Goal: Task Accomplishment & Management: Use online tool/utility

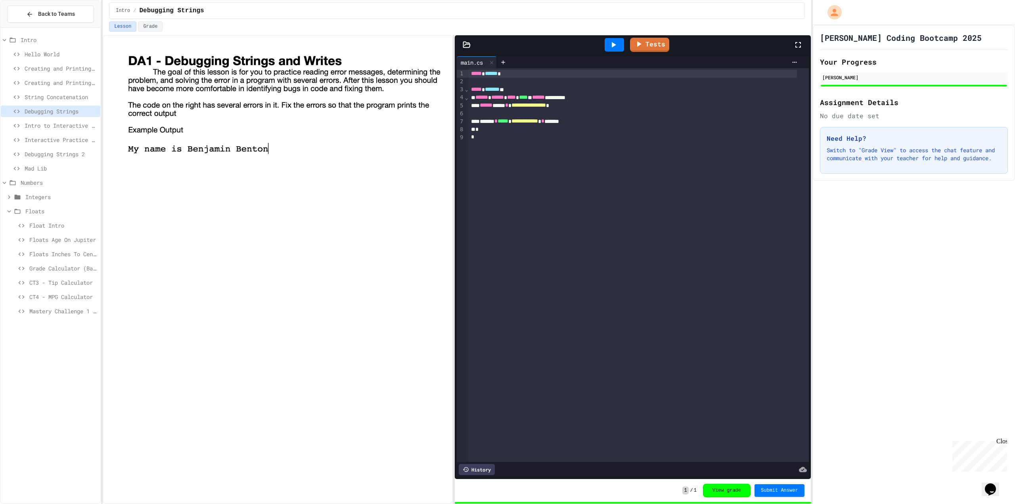
drag, startPoint x: 40, startPoint y: 314, endPoint x: 41, endPoint y: 319, distance: 4.4
click at [40, 317] on div "Mastery Challenge 1 - Concert Budget Planner" at bounding box center [50, 312] width 99 height 14
click at [46, 314] on span "Mastery Challenge 1 - Concert Budget Planner" at bounding box center [63, 311] width 68 height 8
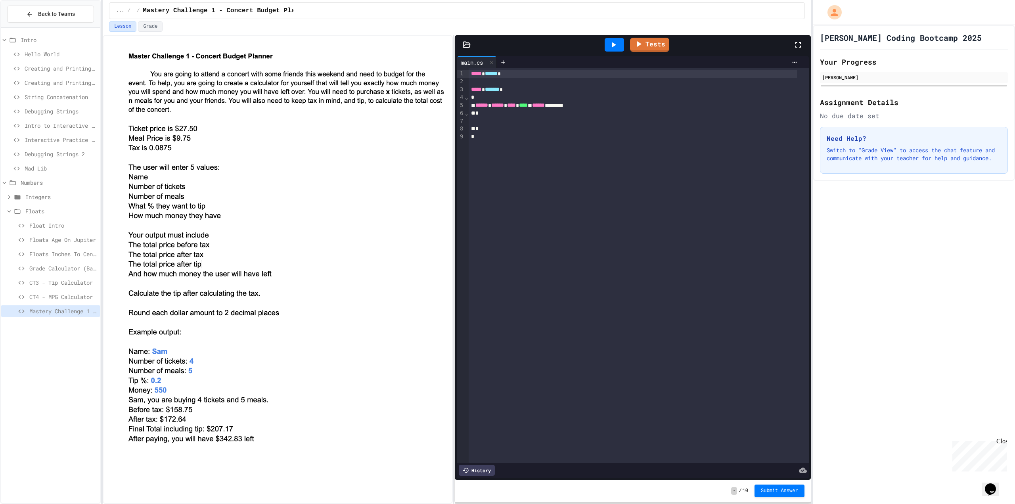
click at [56, 281] on span "CT3 - Tip Calculator" at bounding box center [63, 282] width 68 height 8
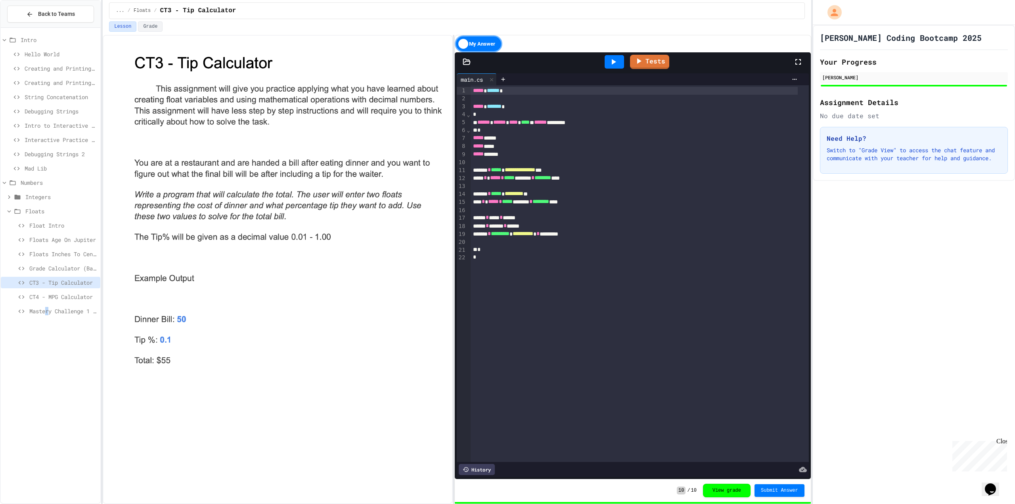
drag, startPoint x: 46, startPoint y: 312, endPoint x: 53, endPoint y: 310, distance: 7.3
click at [53, 310] on span "Mastery Challenge 1 - Concert Budget Planner" at bounding box center [63, 311] width 68 height 8
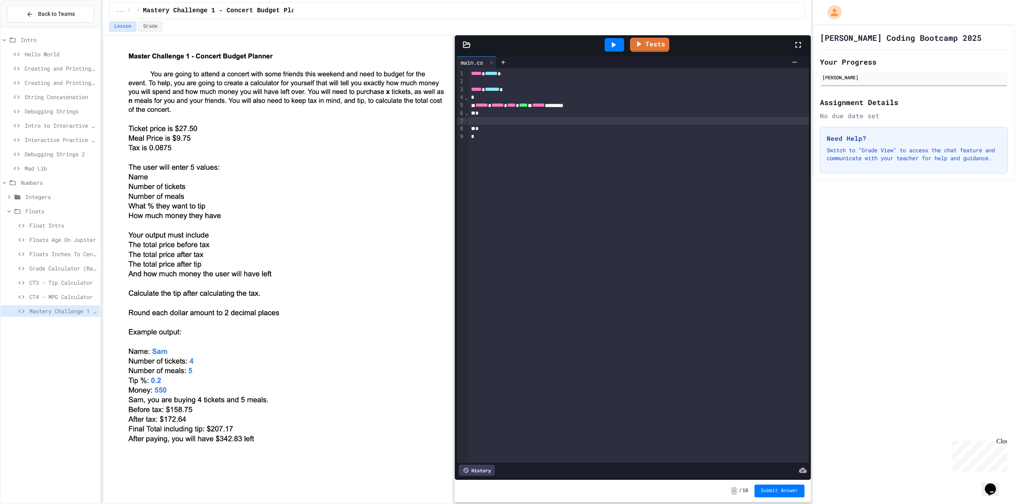
click at [569, 119] on div at bounding box center [638, 121] width 340 height 8
click at [68, 286] on div "CT3 - Tip Calculator" at bounding box center [50, 282] width 99 height 11
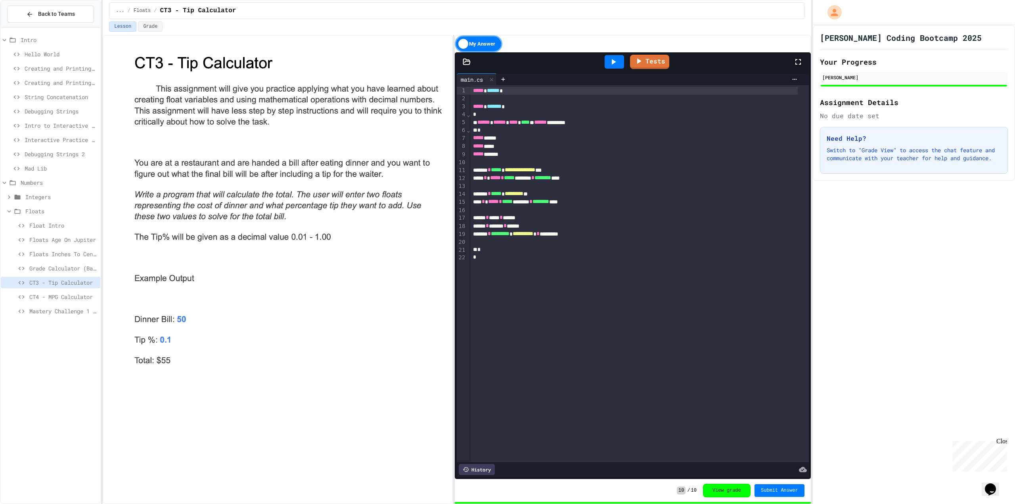
click at [25, 316] on div "Mastery Challenge 1 - Concert Budget Planner" at bounding box center [50, 310] width 99 height 11
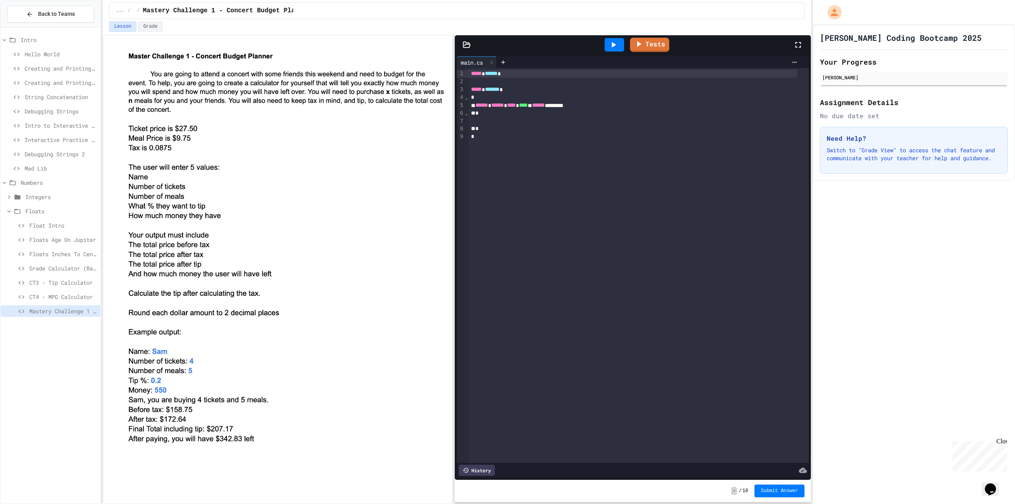
click at [60, 281] on span "CT3 - Tip Calculator" at bounding box center [63, 282] width 68 height 8
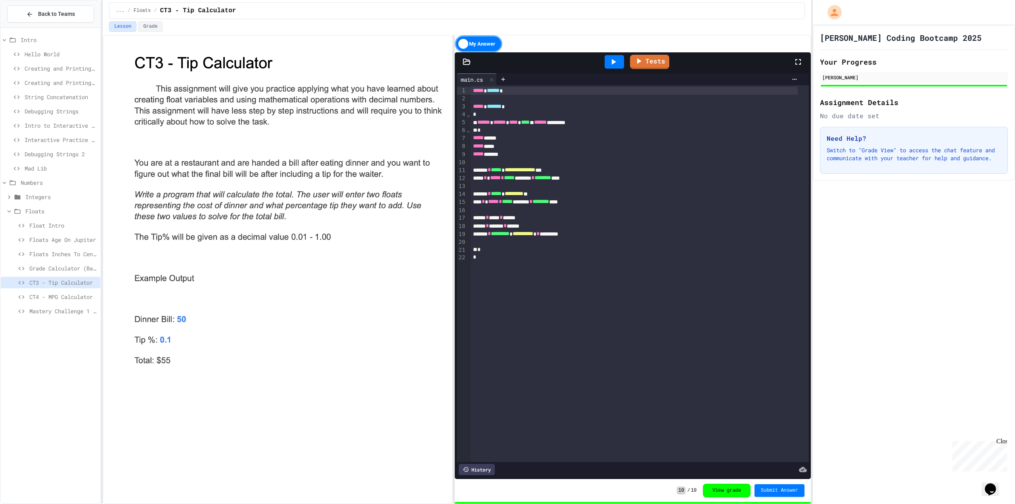
click at [53, 317] on div "Mastery Challenge 1 - Concert Budget Planner" at bounding box center [50, 312] width 99 height 14
click at [59, 307] on span "Mastery Challenge 1 - Concert Budget Planner" at bounding box center [63, 311] width 68 height 8
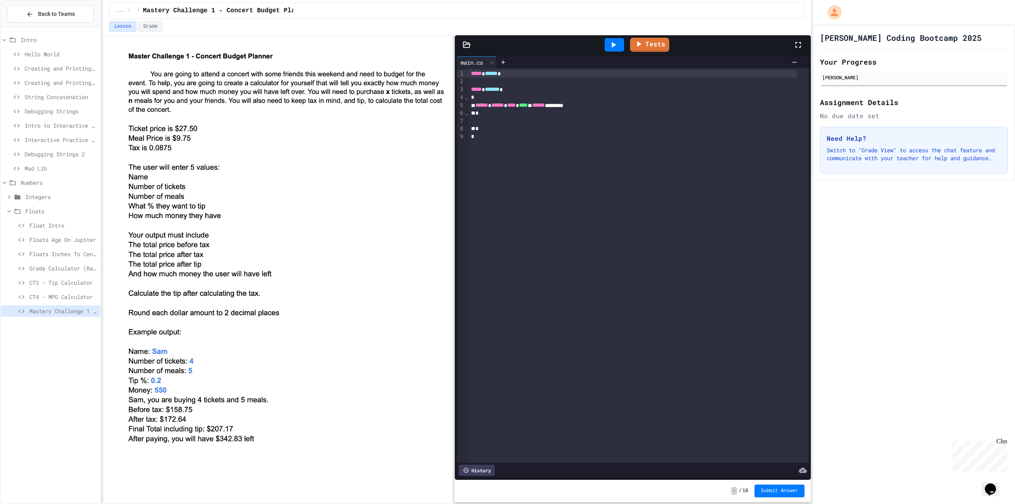
click at [53, 290] on div "CT3 - Tip Calculator" at bounding box center [50, 284] width 99 height 14
click at [57, 293] on span "CT4 - MPG Calculator" at bounding box center [63, 296] width 68 height 8
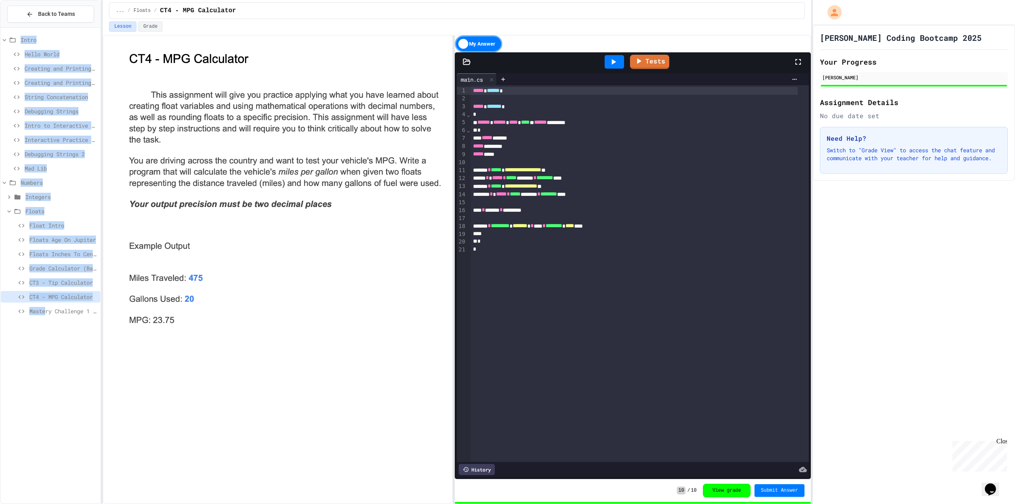
drag, startPoint x: 43, startPoint y: 322, endPoint x: 48, endPoint y: 307, distance: 15.8
click at [46, 311] on div "Intro Hello World Creating and Printing a String Variable Creating and Printing…" at bounding box center [50, 177] width 99 height 292
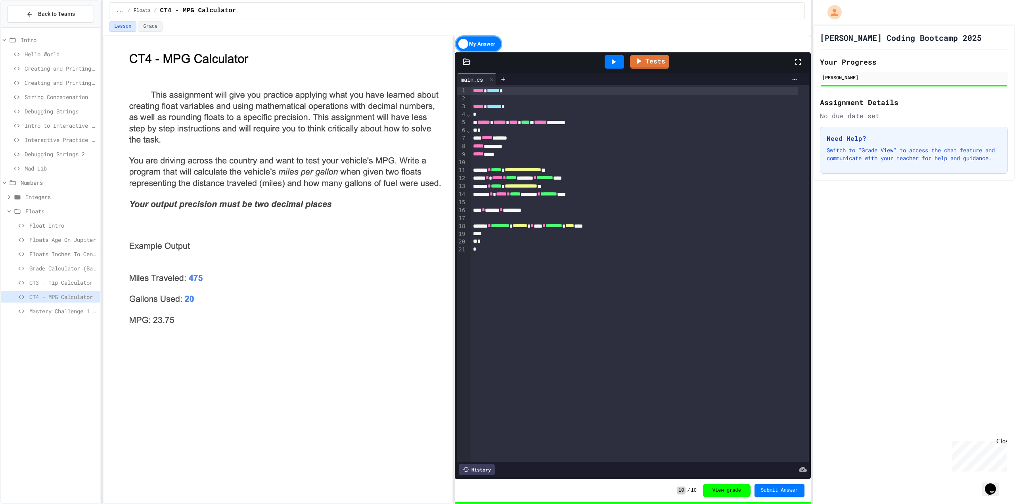
click at [48, 307] on span "Mastery Challenge 1 - Concert Budget Planner" at bounding box center [63, 311] width 68 height 8
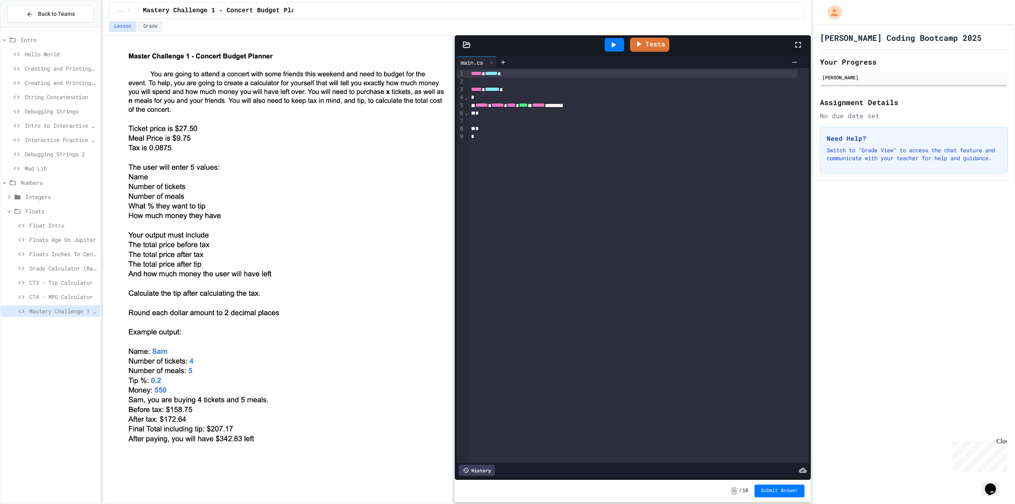
click at [58, 279] on span "CT3 - Tip Calculator" at bounding box center [63, 282] width 68 height 8
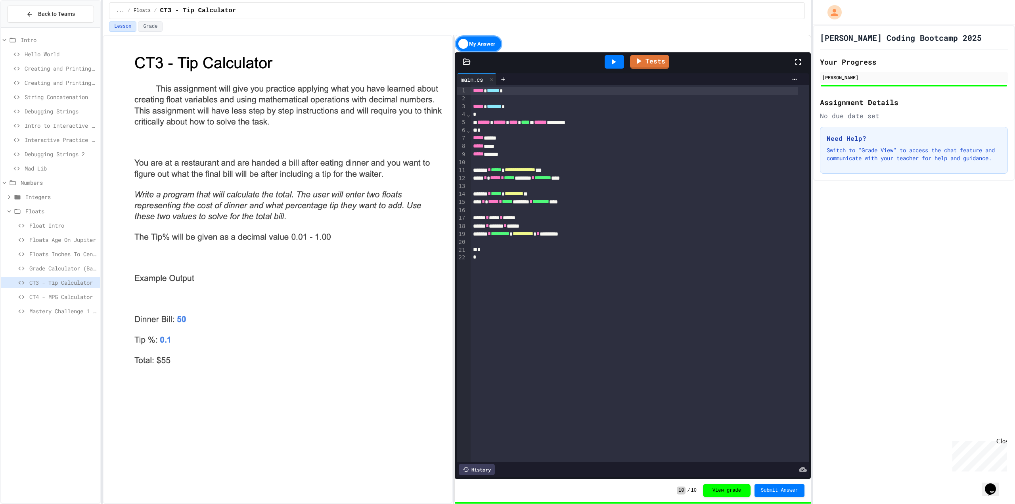
click at [45, 316] on div "Mastery Challenge 1 - Concert Budget Planner" at bounding box center [50, 310] width 99 height 11
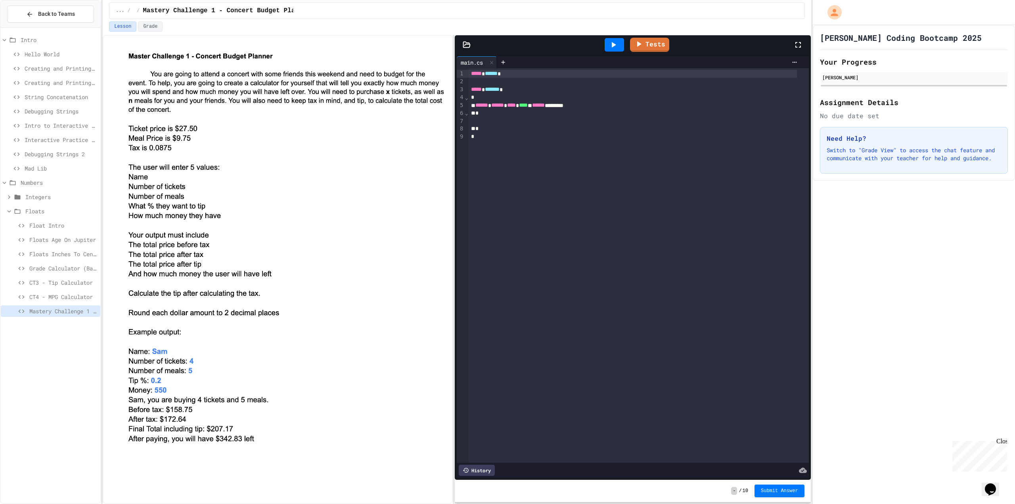
click at [256, 237] on img at bounding box center [285, 247] width 319 height 395
click at [538, 125] on div "*" at bounding box center [632, 129] width 328 height 8
click at [540, 124] on div "To enrich screen reader interactions, please activate Accessibility in Grammarl…" at bounding box center [638, 121] width 340 height 8
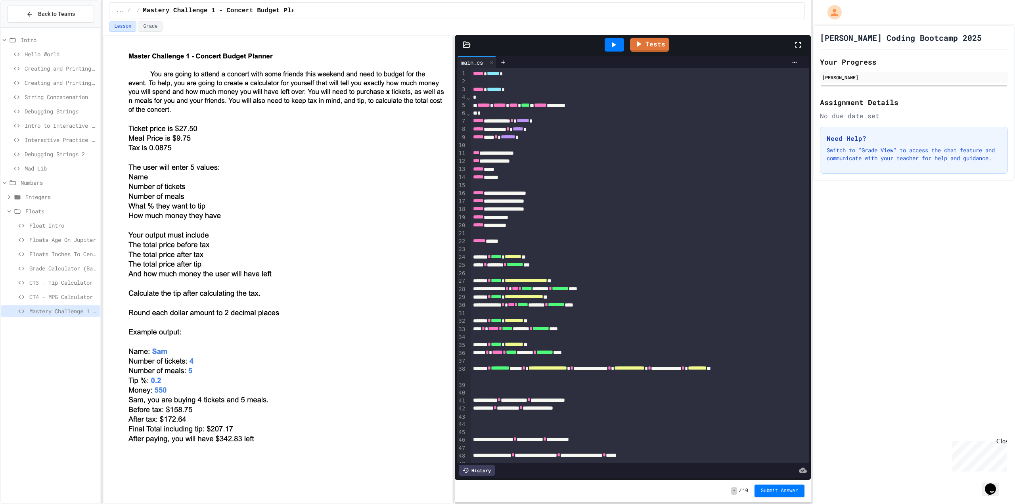
click at [614, 43] on icon at bounding box center [613, 45] width 10 height 10
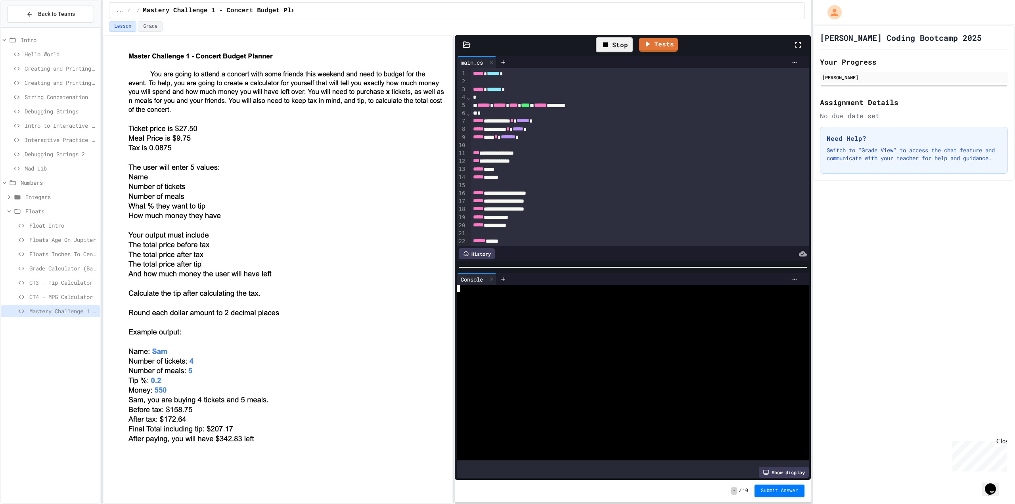
click at [482, 308] on div at bounding box center [626, 308] width 339 height 7
click at [492, 298] on div at bounding box center [626, 301] width 339 height 7
click at [490, 335] on div at bounding box center [626, 335] width 339 height 7
type textarea "*"
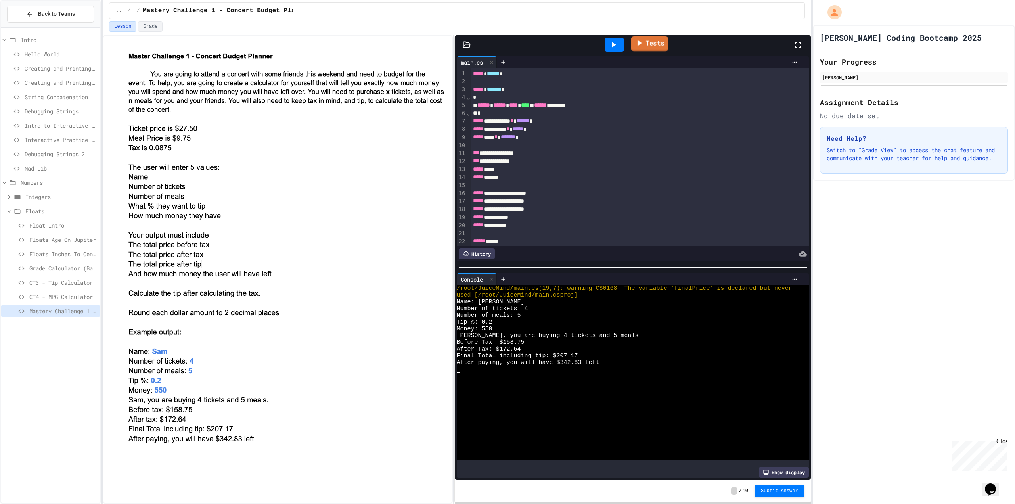
click at [663, 48] on link "Tests" at bounding box center [649, 43] width 38 height 15
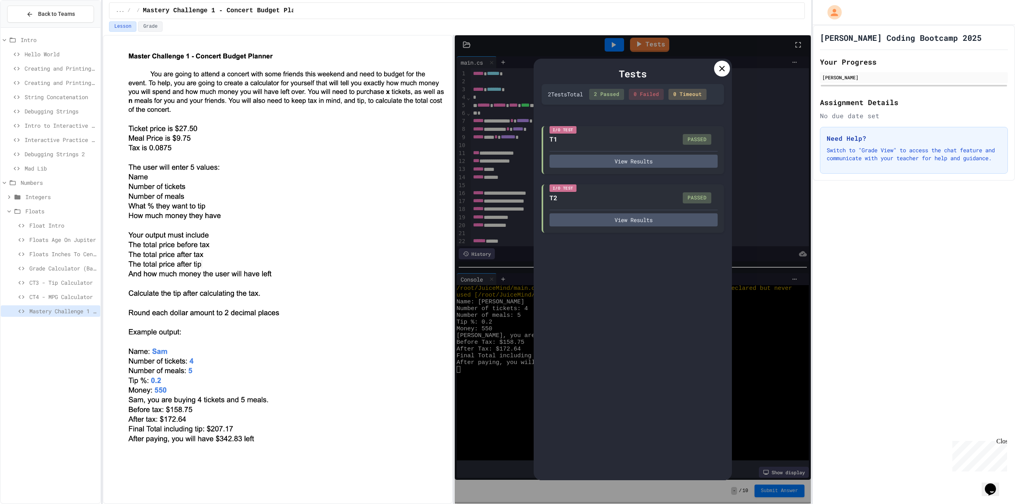
drag, startPoint x: 724, startPoint y: 66, endPoint x: 722, endPoint y: 70, distance: 4.8
click at [722, 69] on icon at bounding box center [722, 69] width 10 height 10
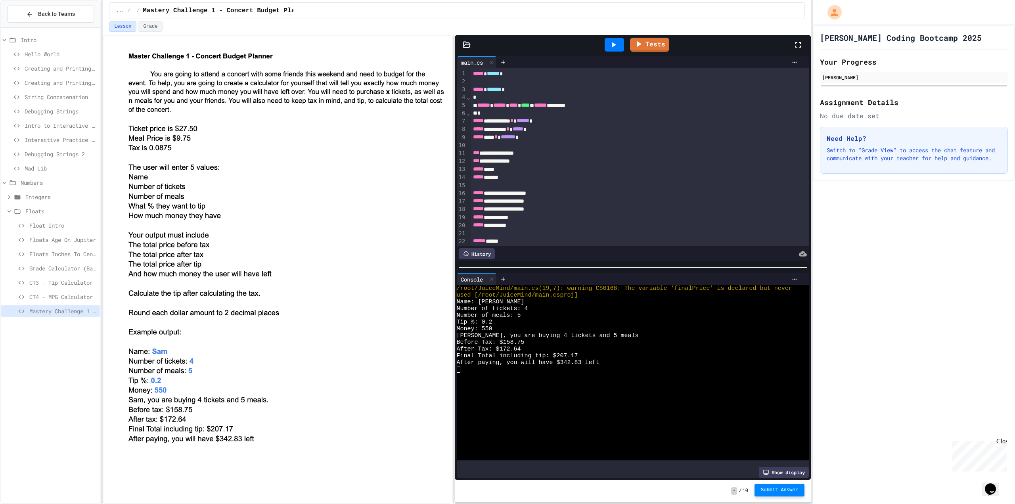
click at [791, 494] on button "Submit Answer" at bounding box center [779, 489] width 50 height 13
